Goal: Task Accomplishment & Management: Complete application form

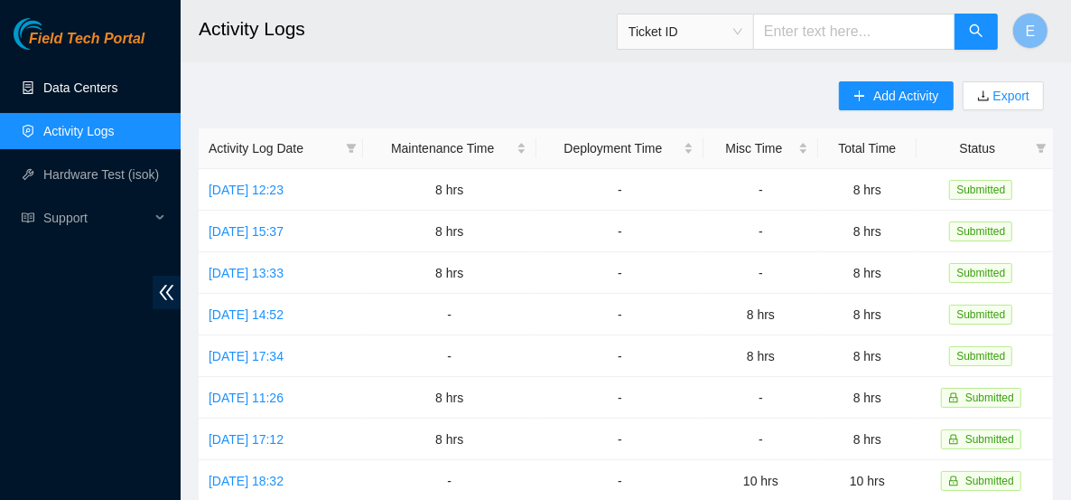
click at [115, 80] on link "Data Centers" at bounding box center [80, 87] width 74 height 14
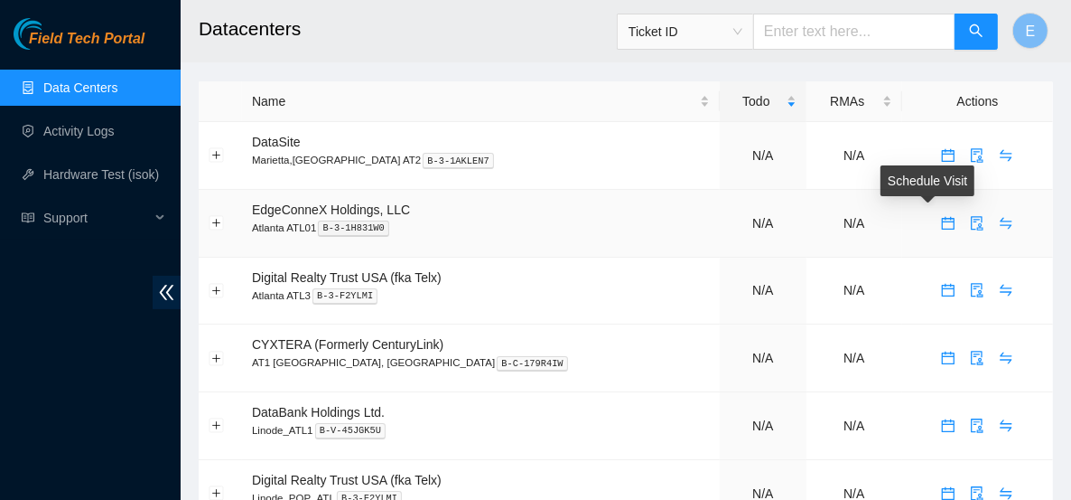
click at [934, 230] on button "button" at bounding box center [948, 223] width 29 height 29
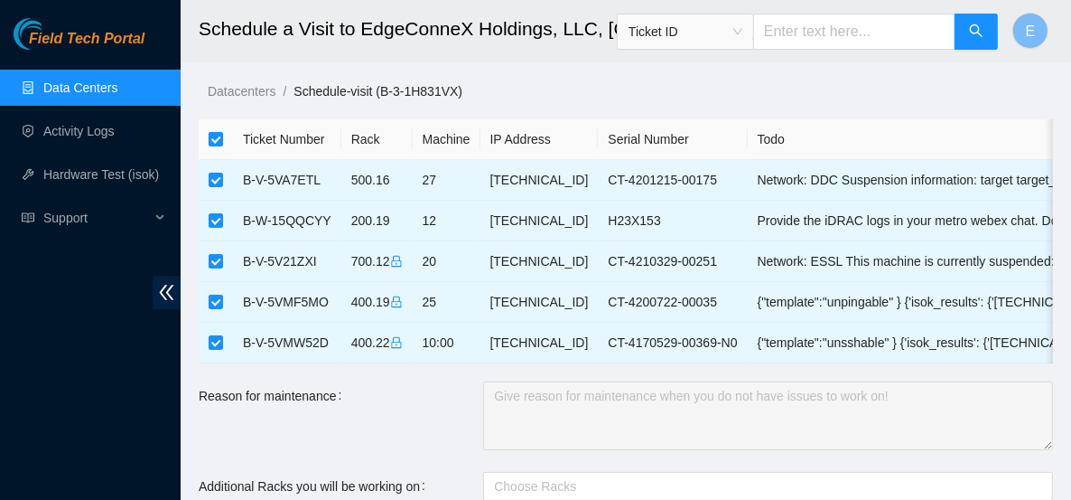
click at [220, 139] on input "checkbox" at bounding box center [216, 139] width 14 height 14
checkbox input "false"
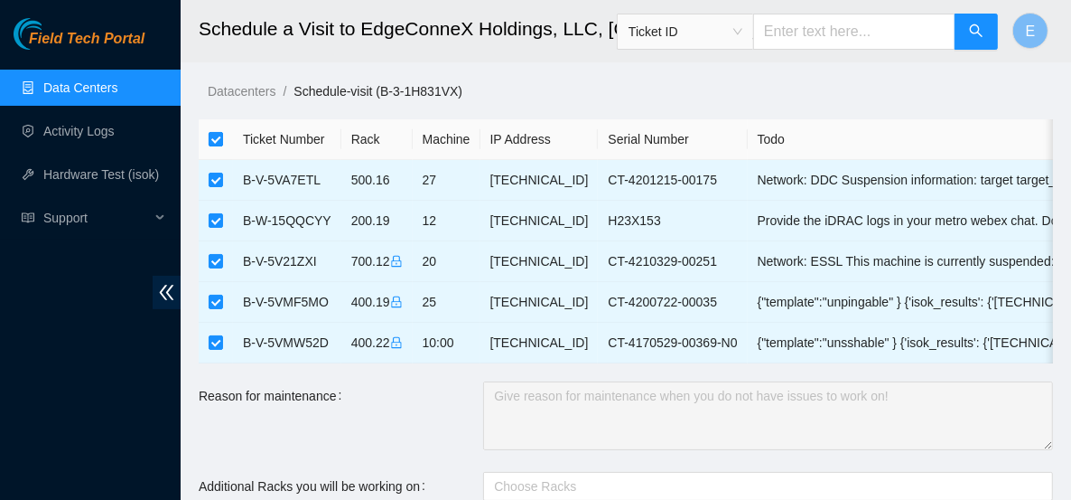
checkbox input "false"
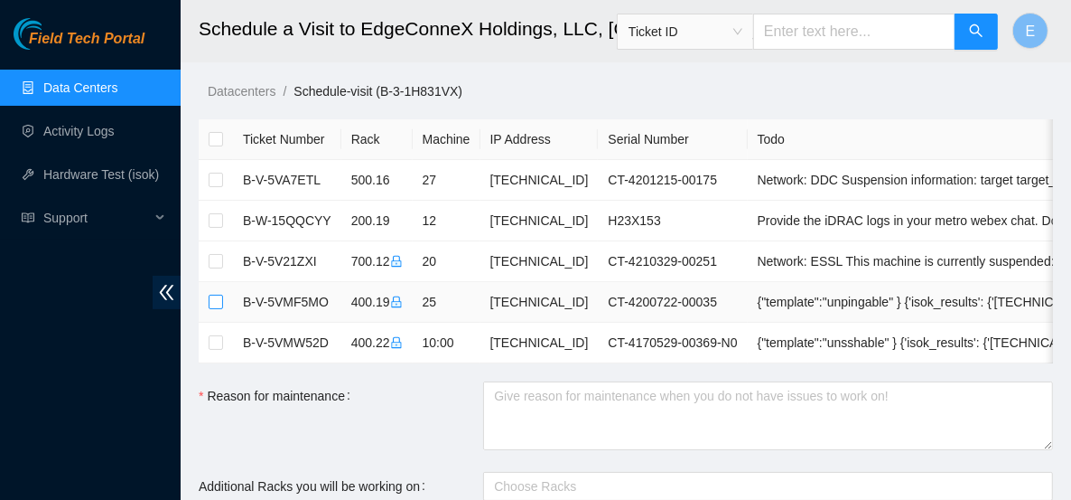
click at [217, 300] on input "checkbox" at bounding box center [216, 301] width 14 height 14
checkbox input "true"
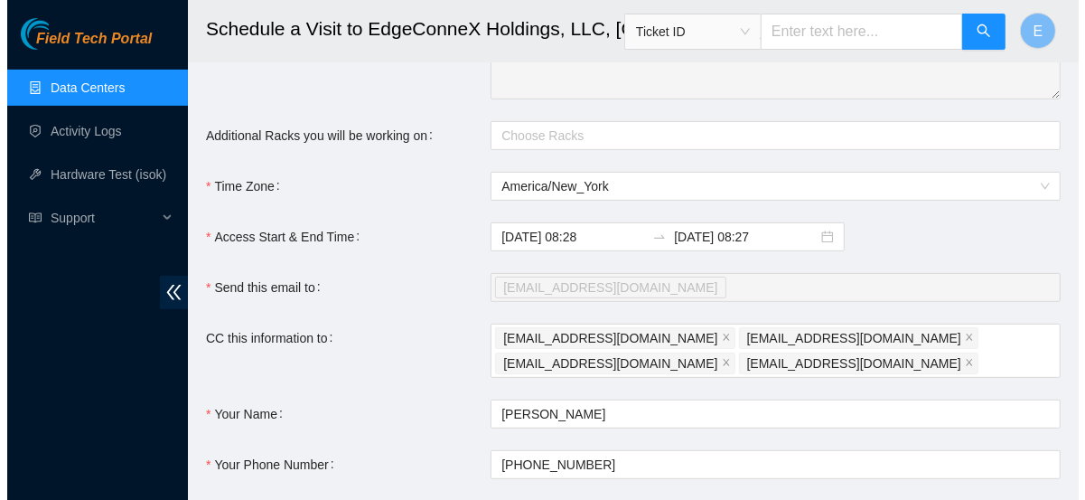
scroll to position [500, 0]
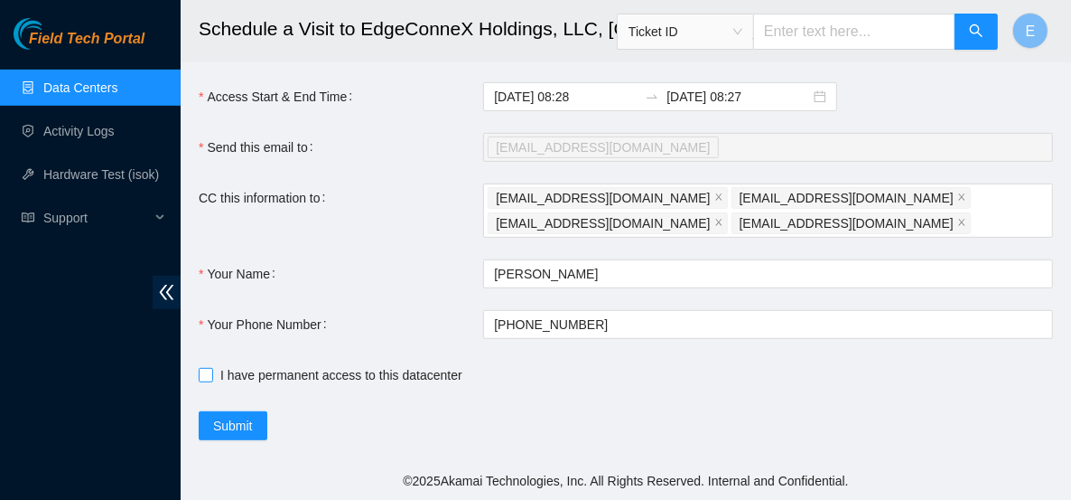
click at [326, 373] on span "I have permanent access to this datacenter" at bounding box center [341, 375] width 257 height 20
click at [211, 373] on input "I have permanent access to this datacenter" at bounding box center [205, 374] width 13 height 13
checkbox input "true"
click at [240, 428] on span "Submit" at bounding box center [233, 426] width 40 height 20
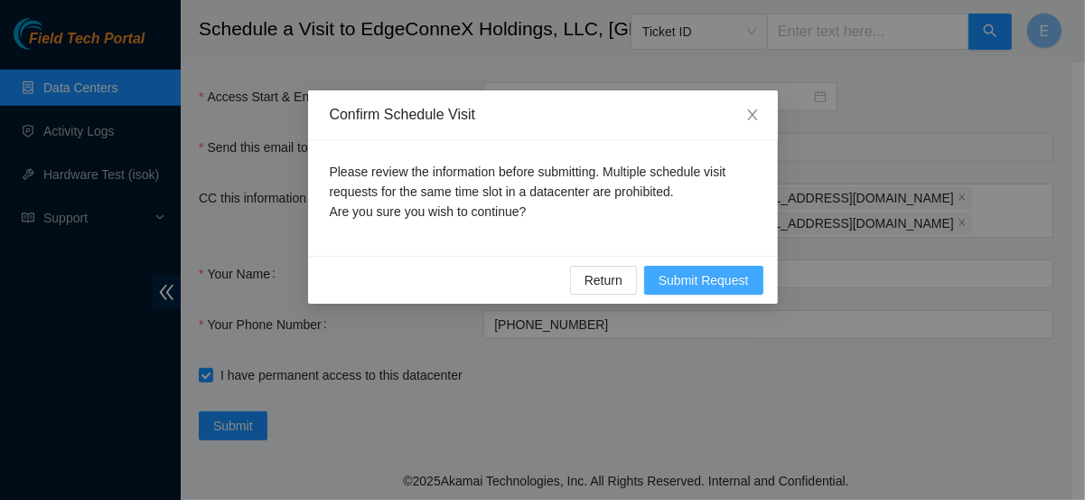
click at [669, 283] on span "Submit Request" at bounding box center [704, 280] width 90 height 20
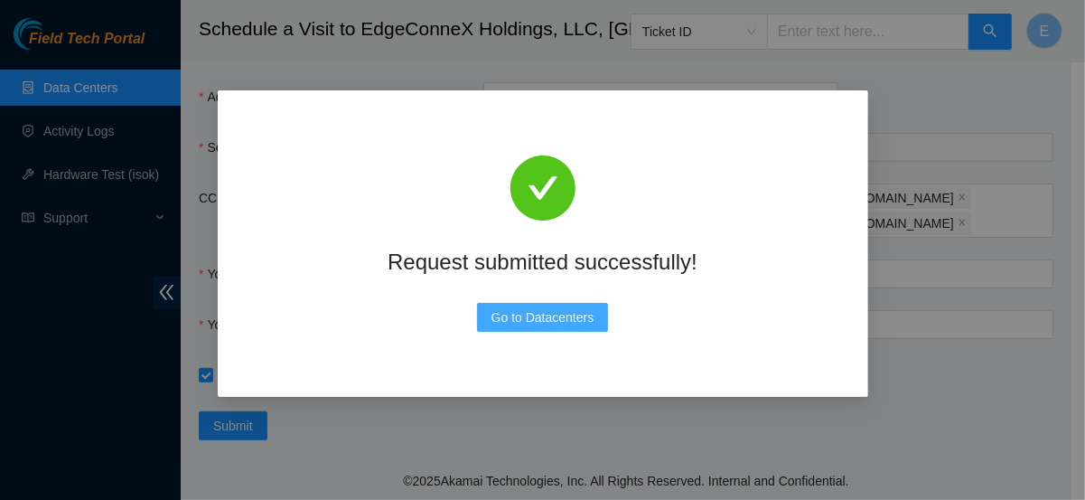
click at [556, 318] on span "Go to Datacenters" at bounding box center [542, 317] width 103 height 20
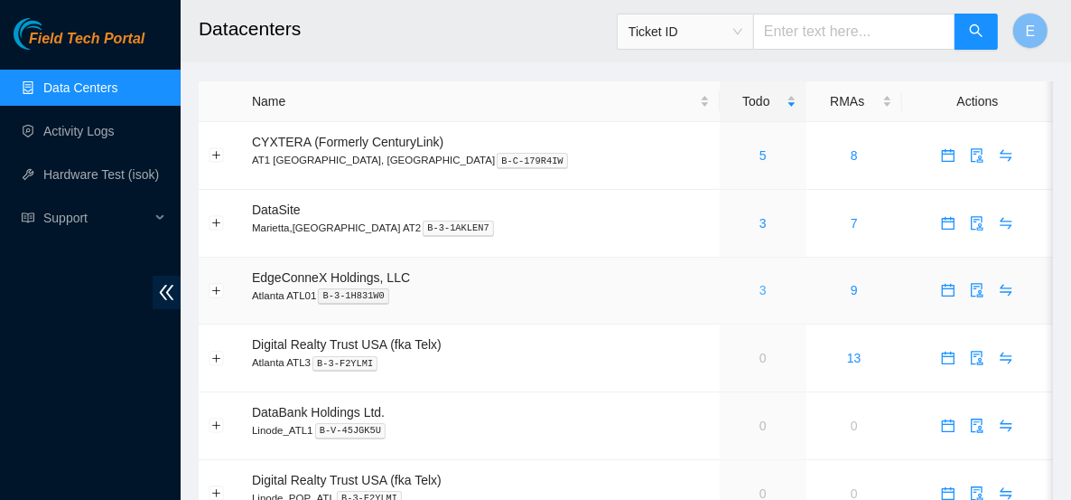
click at [760, 288] on link "3" at bounding box center [763, 290] width 7 height 14
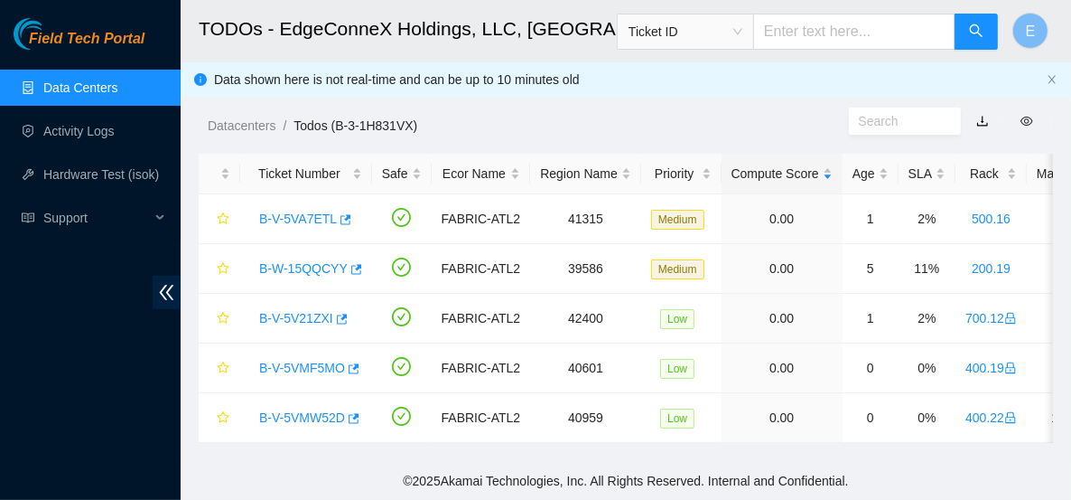
click at [111, 81] on link "Data Centers" at bounding box center [80, 87] width 74 height 14
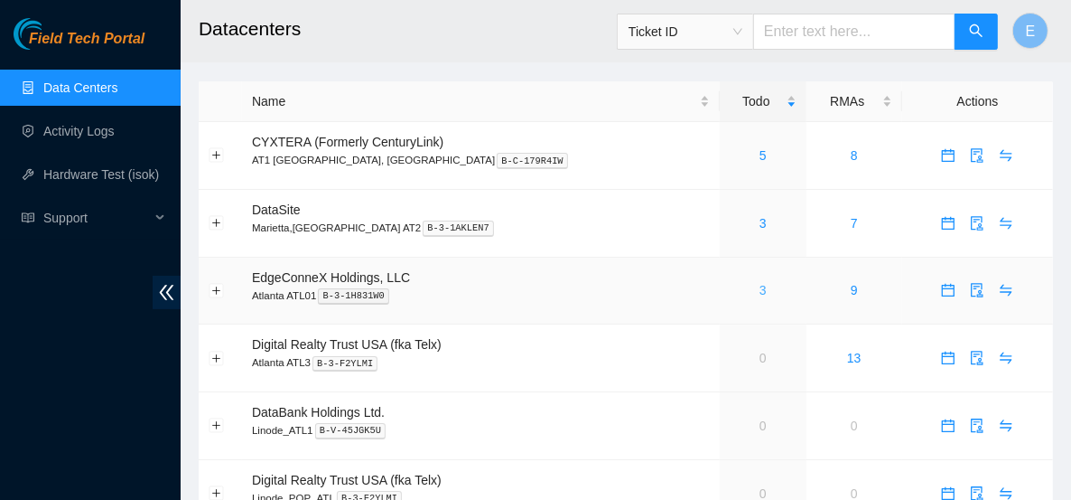
click at [760, 290] on link "3" at bounding box center [763, 290] width 7 height 14
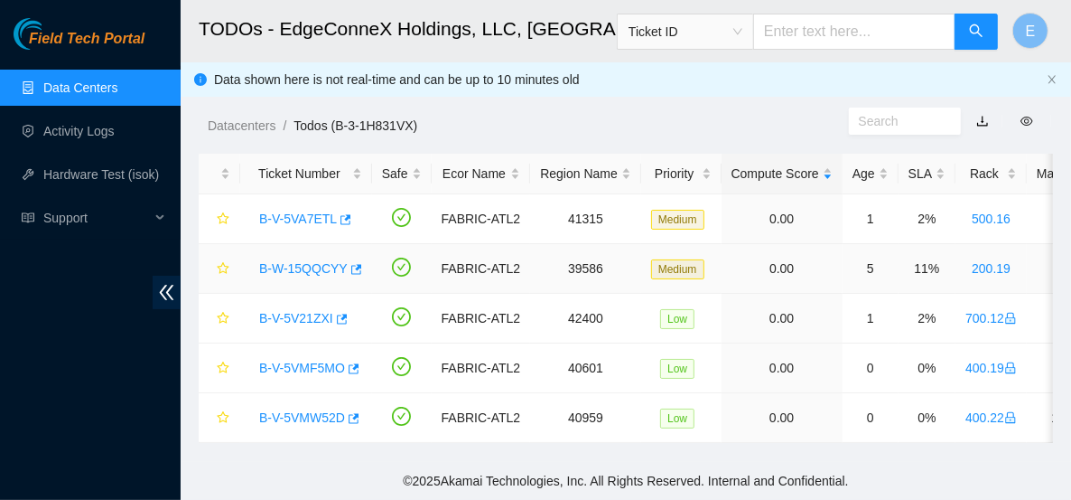
click at [329, 266] on link "B-W-15QQCYY" at bounding box center [303, 268] width 89 height 14
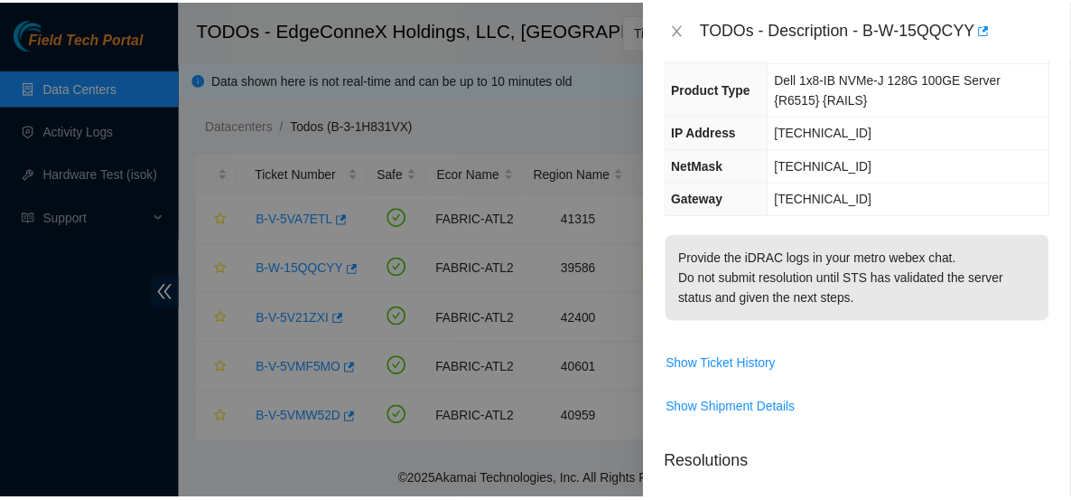
scroll to position [222, 0]
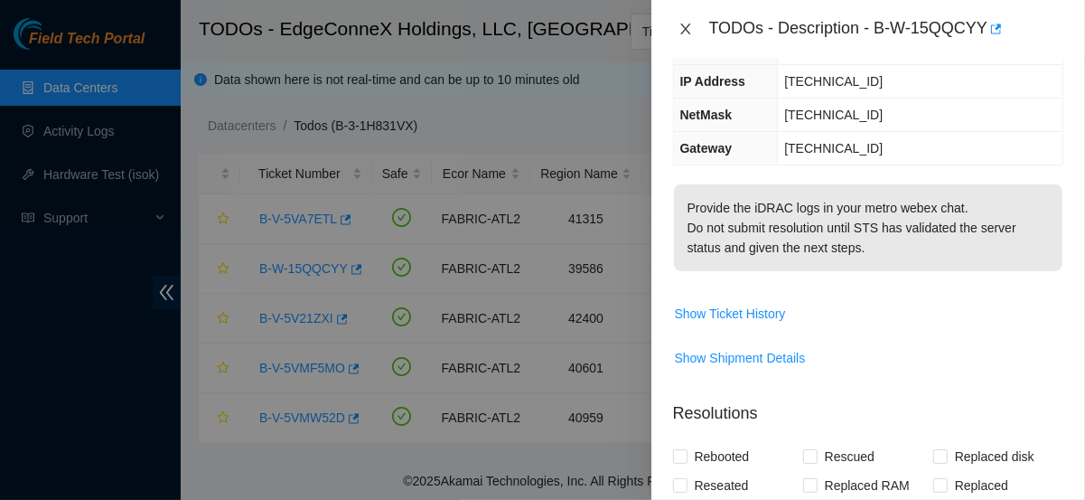
click at [682, 30] on icon "close" at bounding box center [685, 29] width 14 height 14
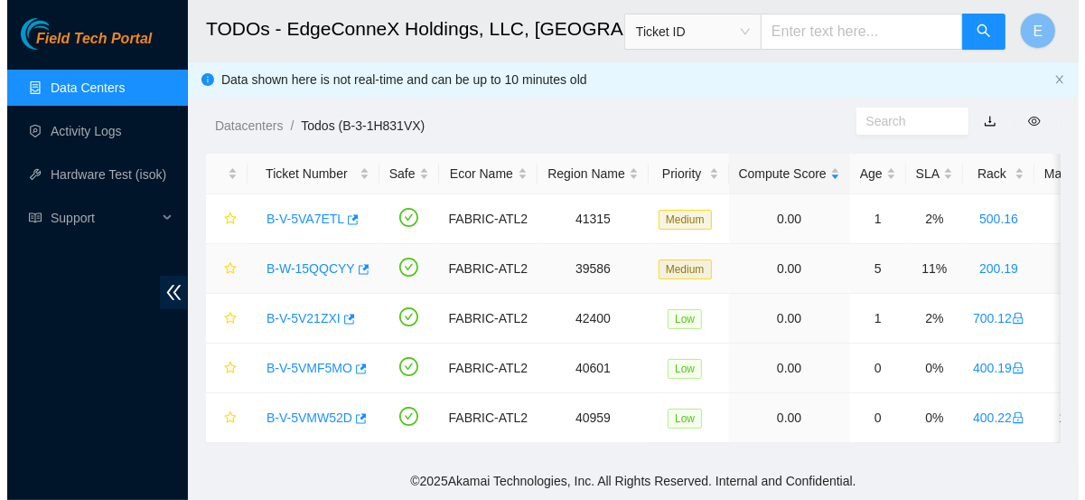
scroll to position [262, 0]
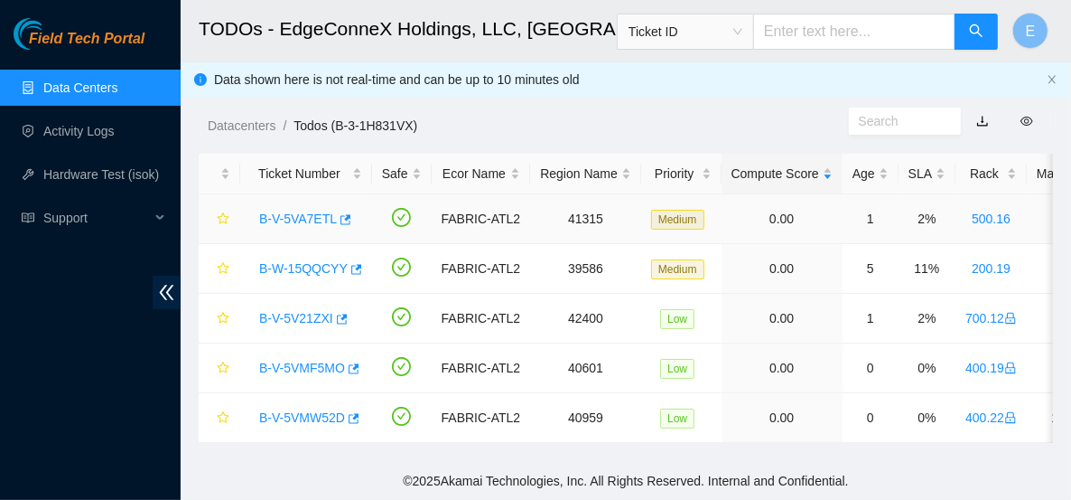
click at [312, 219] on link "B-V-5VA7ETL" at bounding box center [298, 218] width 78 height 14
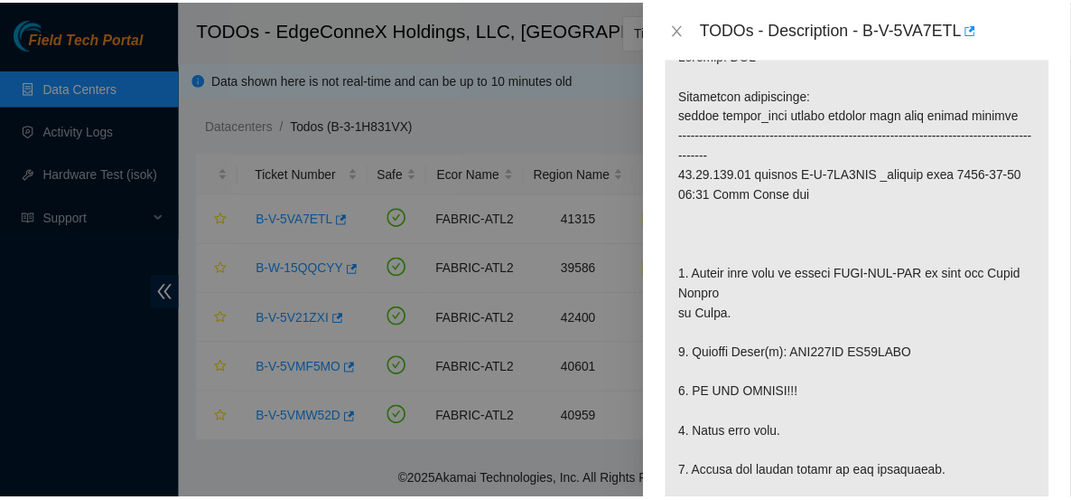
scroll to position [346, 0]
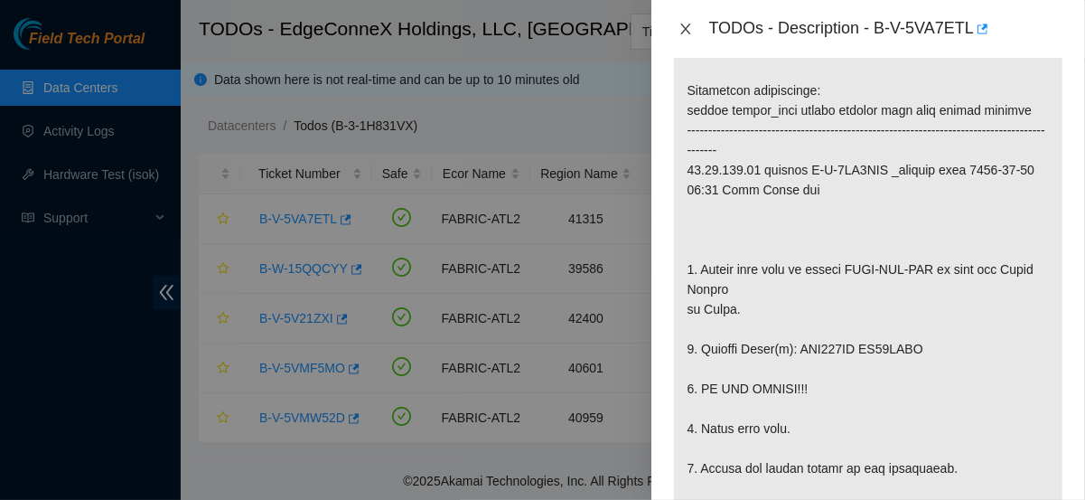
click at [686, 30] on icon "close" at bounding box center [685, 28] width 10 height 11
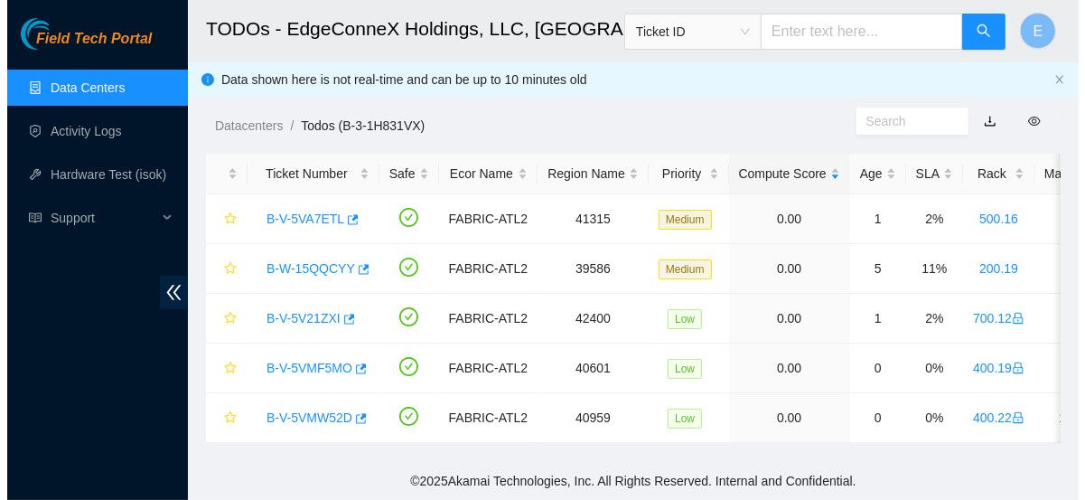
scroll to position [406, 0]
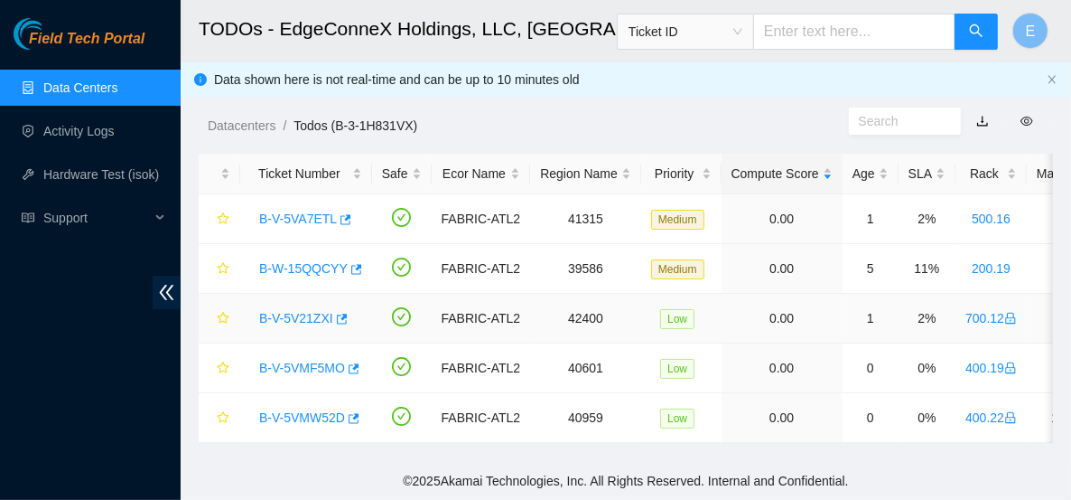
click at [310, 322] on link "B-V-5V21ZXI" at bounding box center [296, 318] width 74 height 14
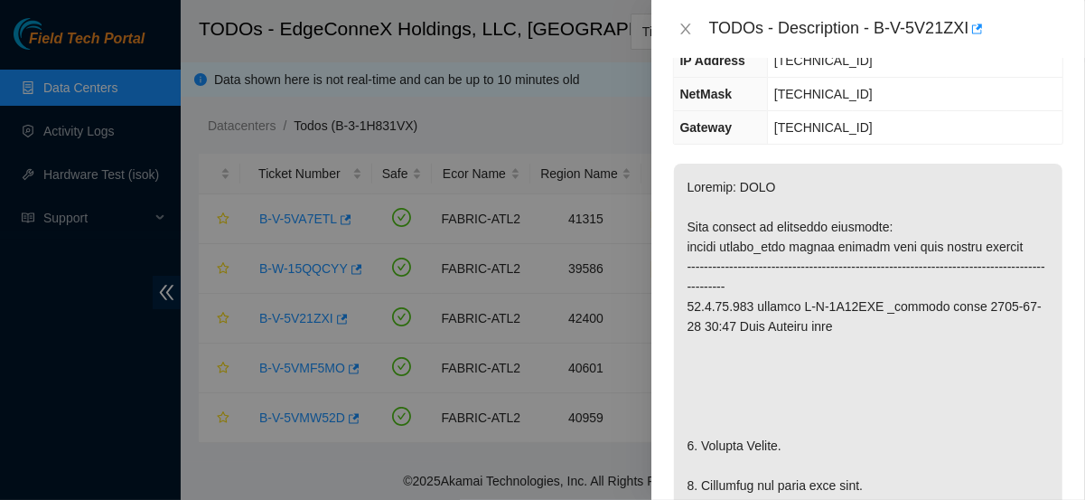
scroll to position [298, 0]
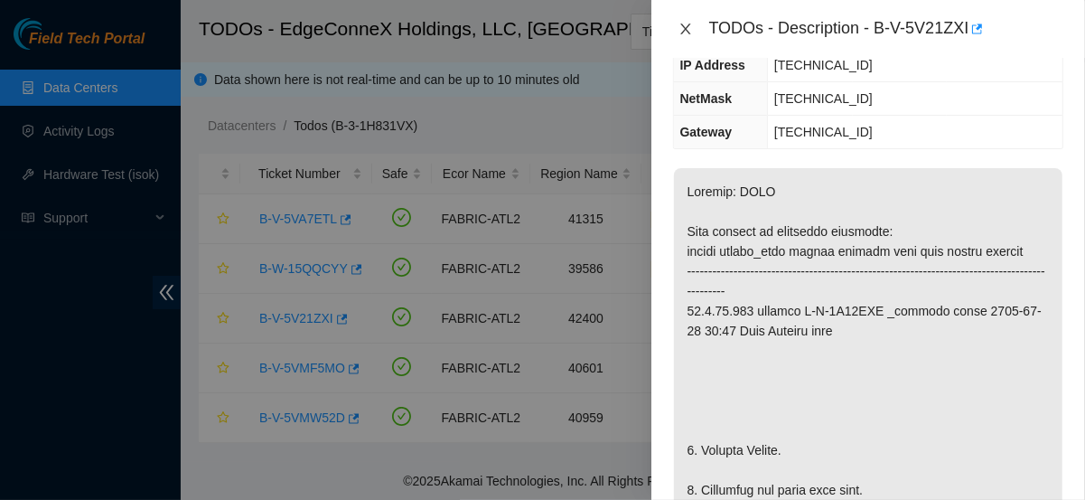
click at [678, 26] on icon "close" at bounding box center [685, 29] width 14 height 14
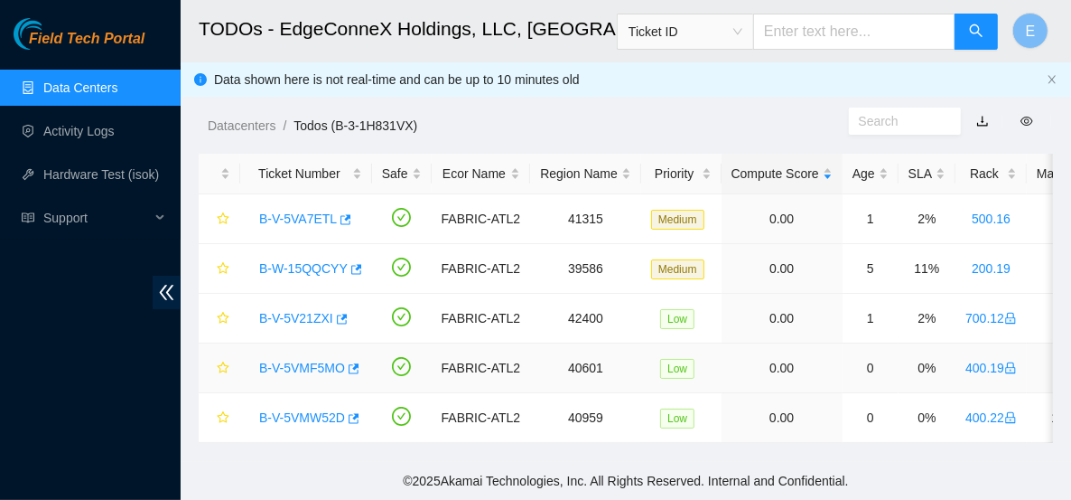
click at [290, 362] on link "B-V-5VMF5MO" at bounding box center [302, 367] width 86 height 14
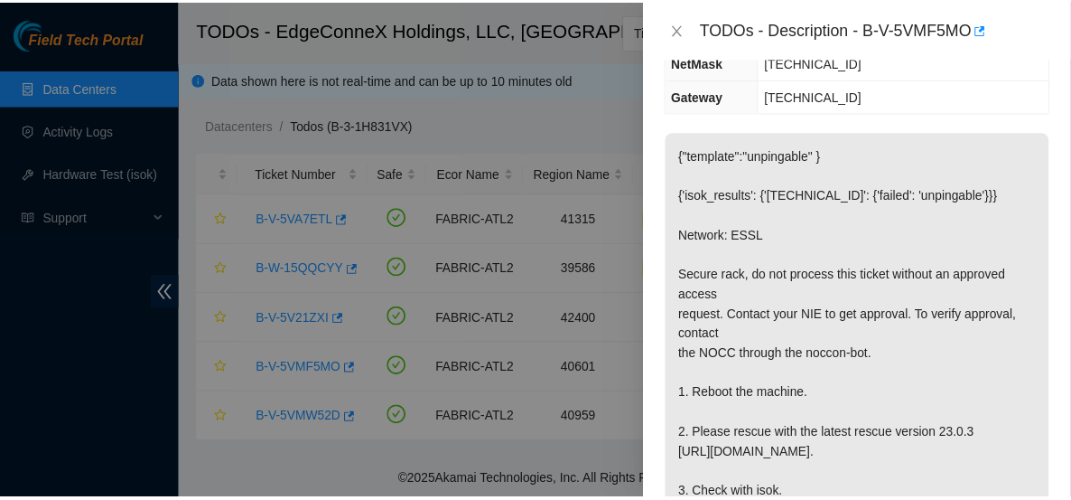
scroll to position [330, 0]
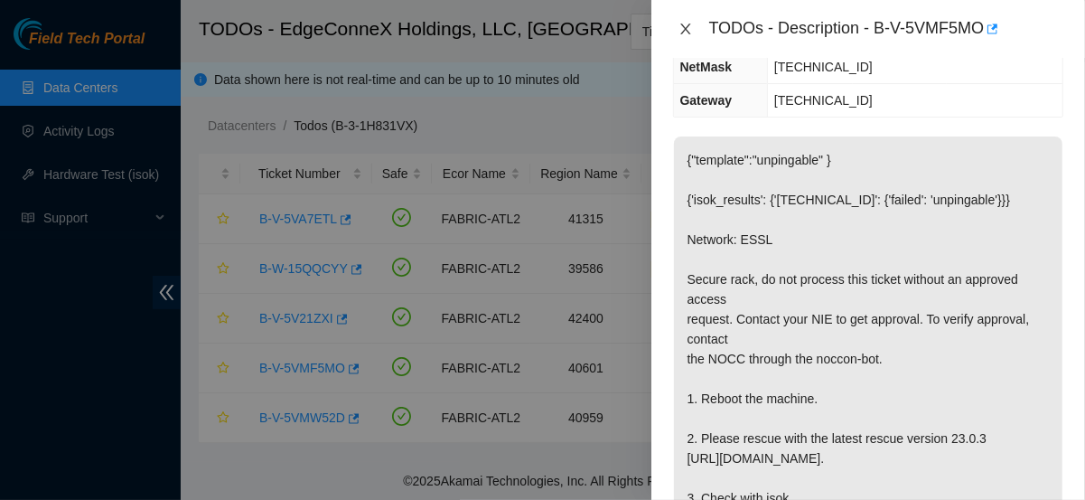
click at [687, 26] on icon "close" at bounding box center [685, 28] width 10 height 11
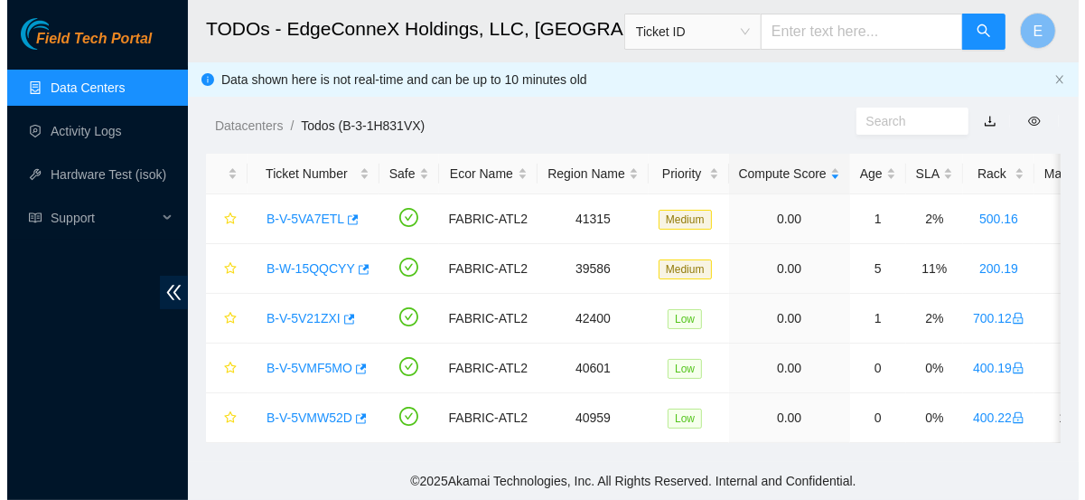
scroll to position [317, 0]
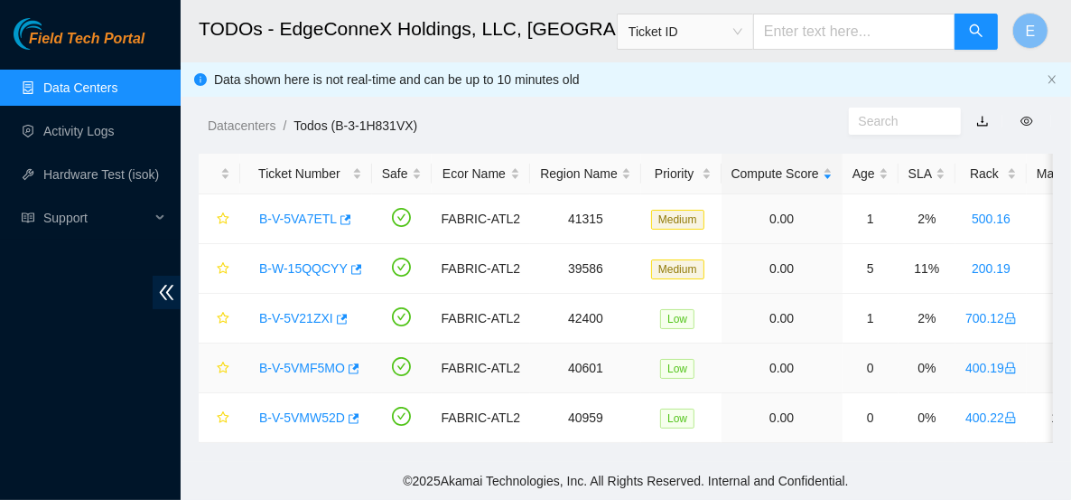
click at [308, 361] on link "B-V-5VMF5MO" at bounding box center [302, 367] width 86 height 14
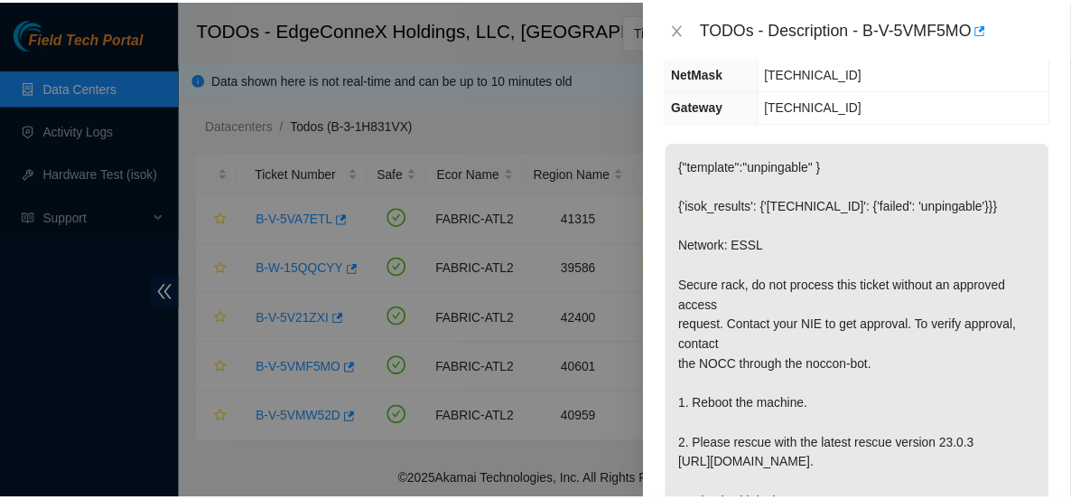
scroll to position [325, 0]
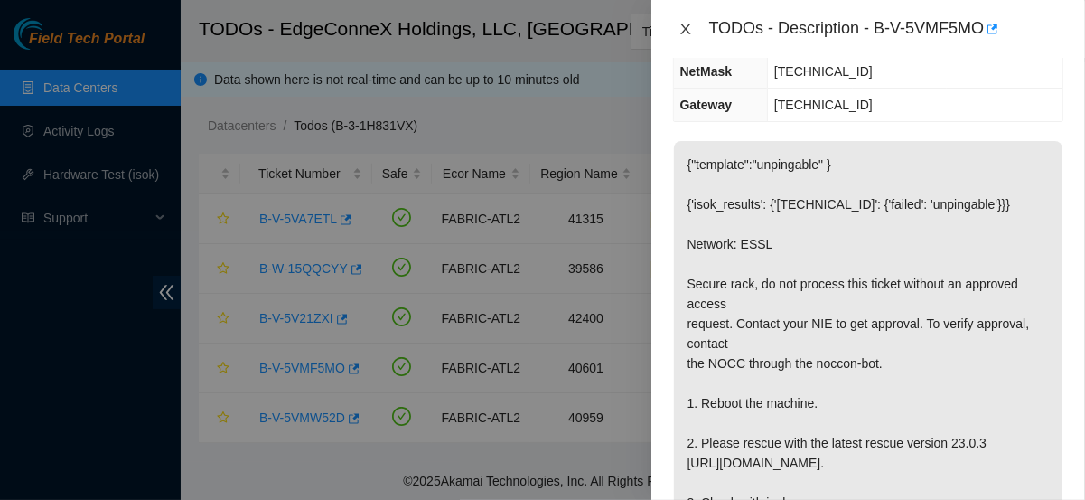
click at [680, 33] on icon "close" at bounding box center [685, 29] width 14 height 14
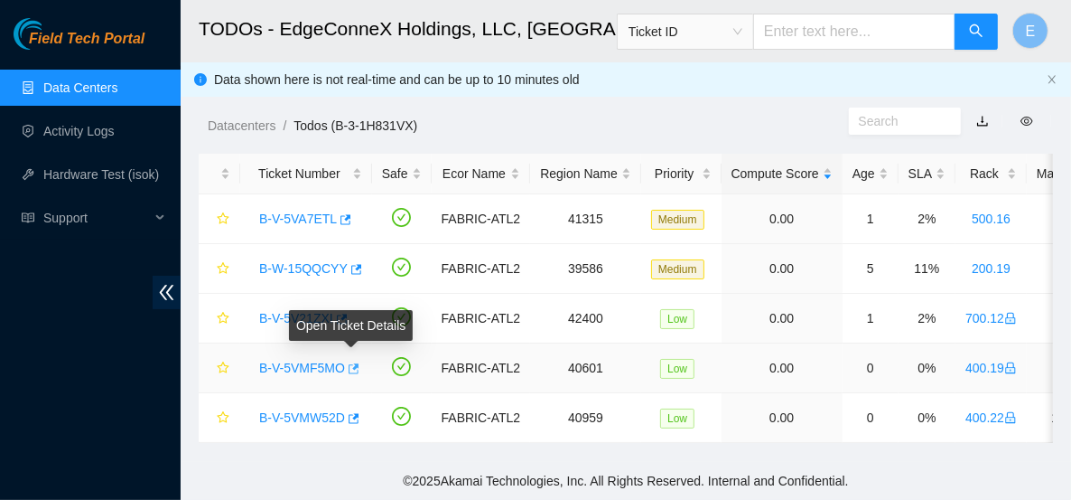
click at [349, 368] on icon "button" at bounding box center [352, 368] width 13 height 13
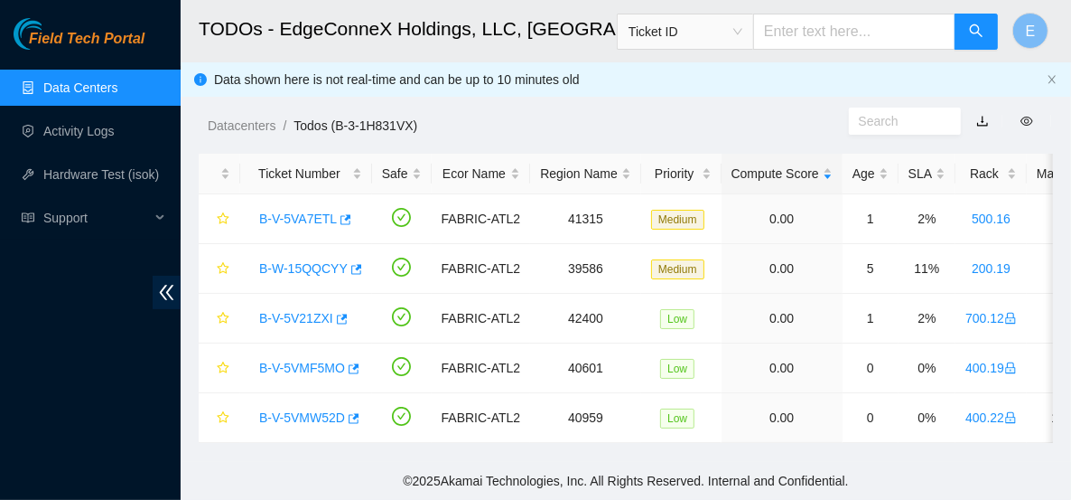
click at [117, 94] on link "Data Centers" at bounding box center [80, 87] width 74 height 14
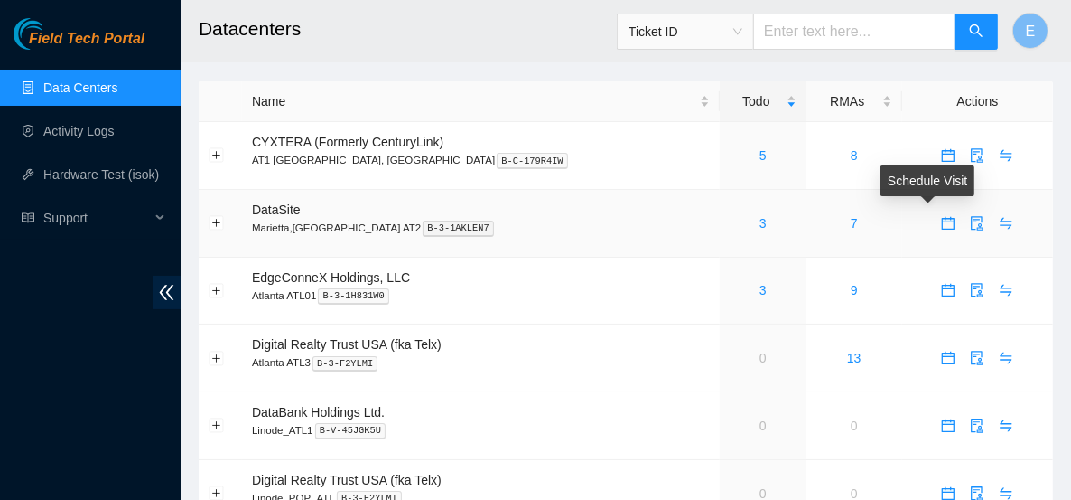
click at [941, 226] on icon "calendar" at bounding box center [948, 223] width 14 height 14
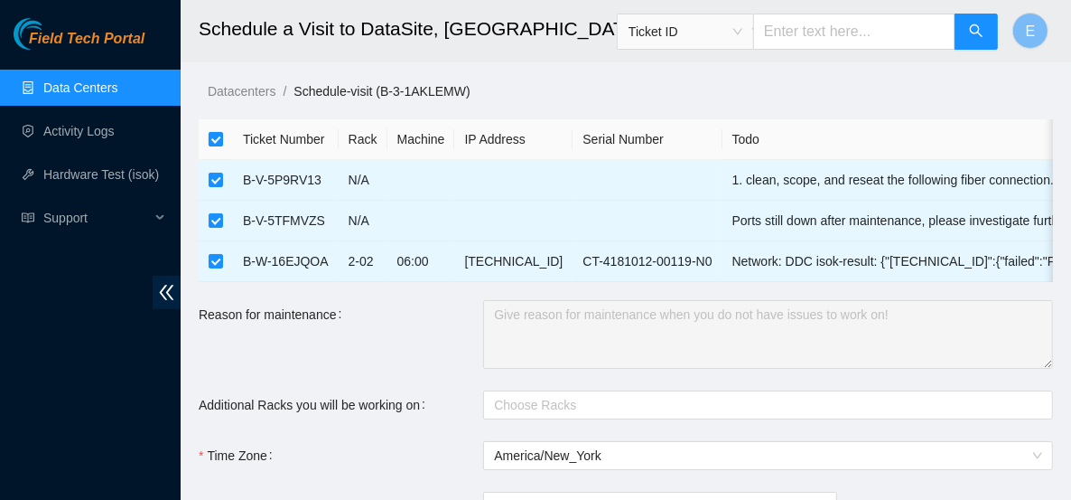
click at [210, 137] on input "checkbox" at bounding box center [216, 139] width 14 height 14
checkbox input "false"
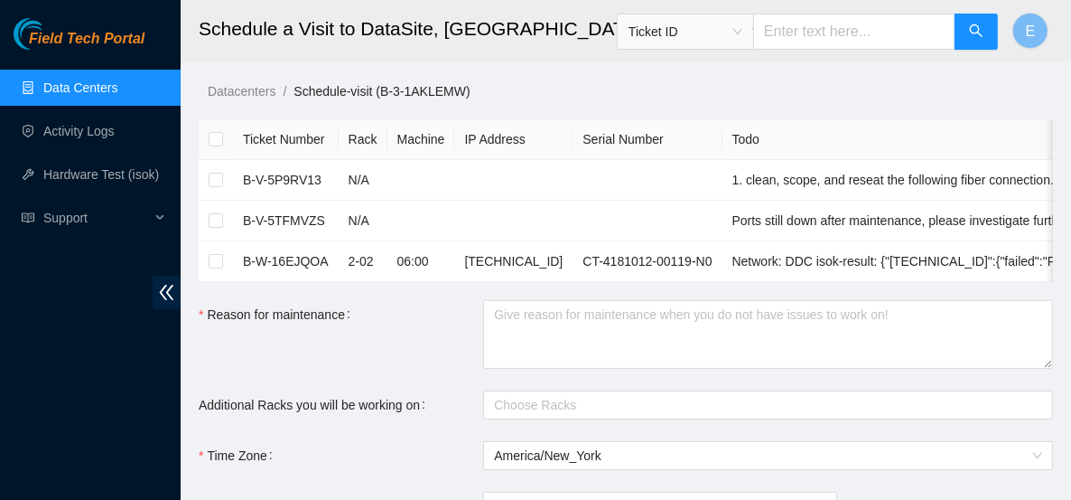
click at [812, 42] on input "text" at bounding box center [854, 32] width 202 height 36
paste input "B-V-5VMF5MO"
type input "B-V-5VMF5MO"
click at [981, 15] on button "button" at bounding box center [976, 32] width 43 height 36
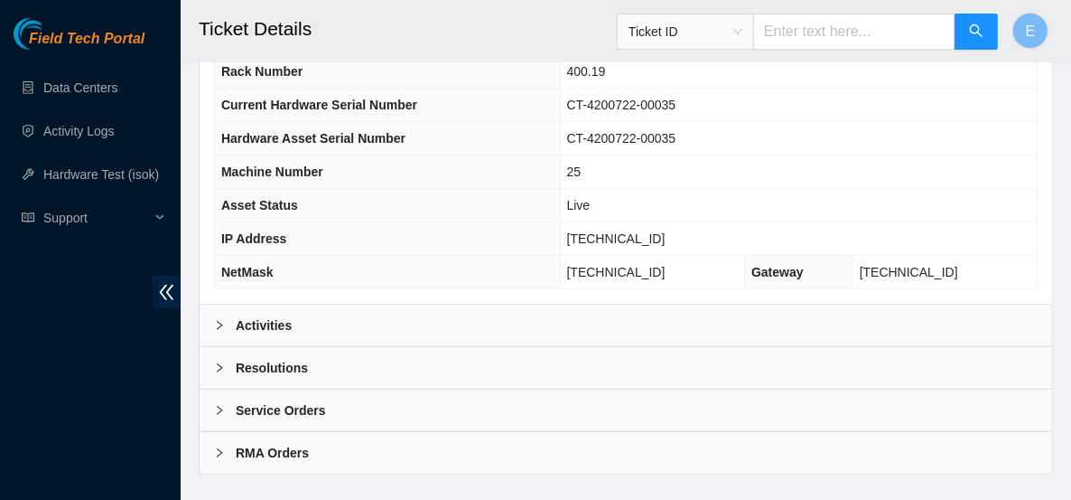
scroll to position [773, 0]
click at [279, 317] on b "Activities" at bounding box center [264, 327] width 56 height 20
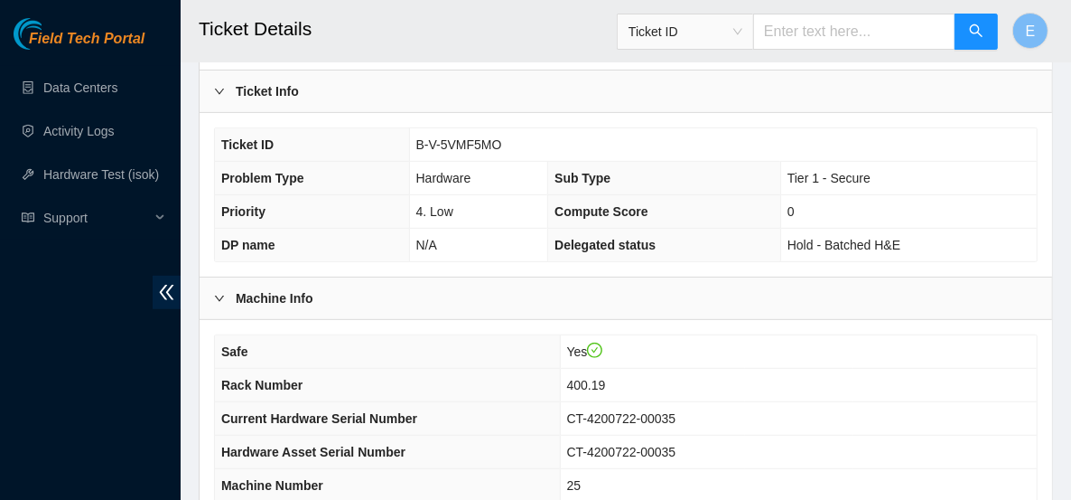
scroll to position [462, 0]
drag, startPoint x: 498, startPoint y: 120, endPoint x: 417, endPoint y: 115, distance: 80.6
click at [417, 137] on span "B-V-5VMF5MO" at bounding box center [459, 144] width 86 height 14
copy span "B-V-5VMF5MO"
